Goal: Unclear: Browse casually

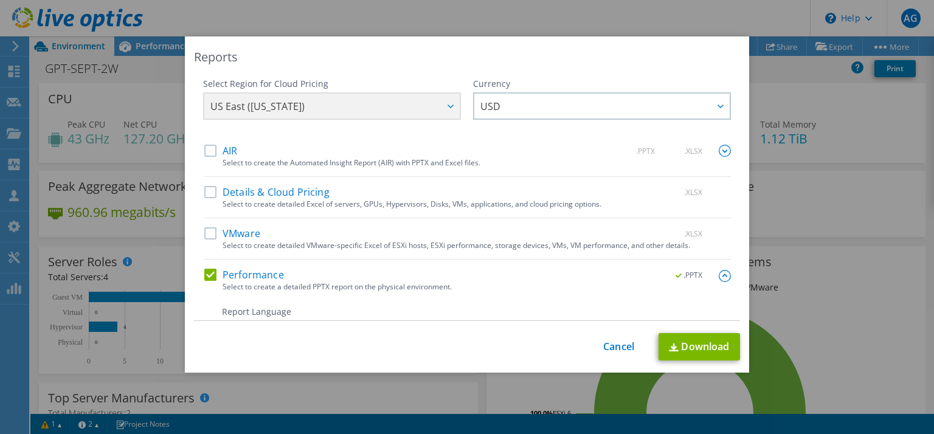
select select "USD"
click at [608, 348] on link "Cancel" at bounding box center [618, 347] width 31 height 12
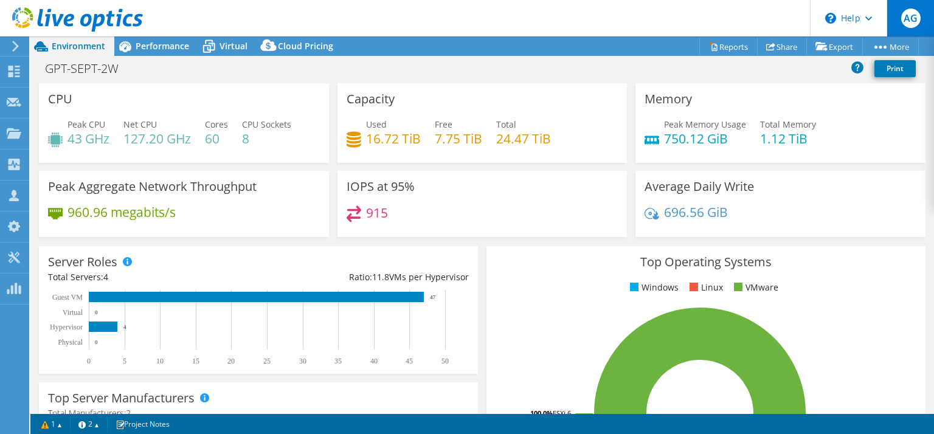
click at [914, 20] on span "AG" at bounding box center [910, 18] width 19 height 19
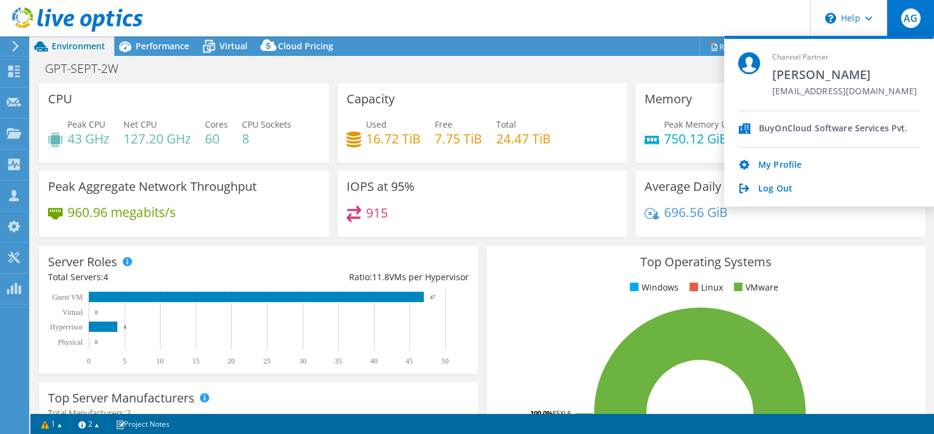
click at [676, 1] on header "AG Channel Partner [PERSON_NAME] [EMAIL_ADDRESS][DOMAIN_NAME] BuyOnCloud Softwa…" at bounding box center [467, 18] width 934 height 36
